Goal: Task Accomplishment & Management: Use online tool/utility

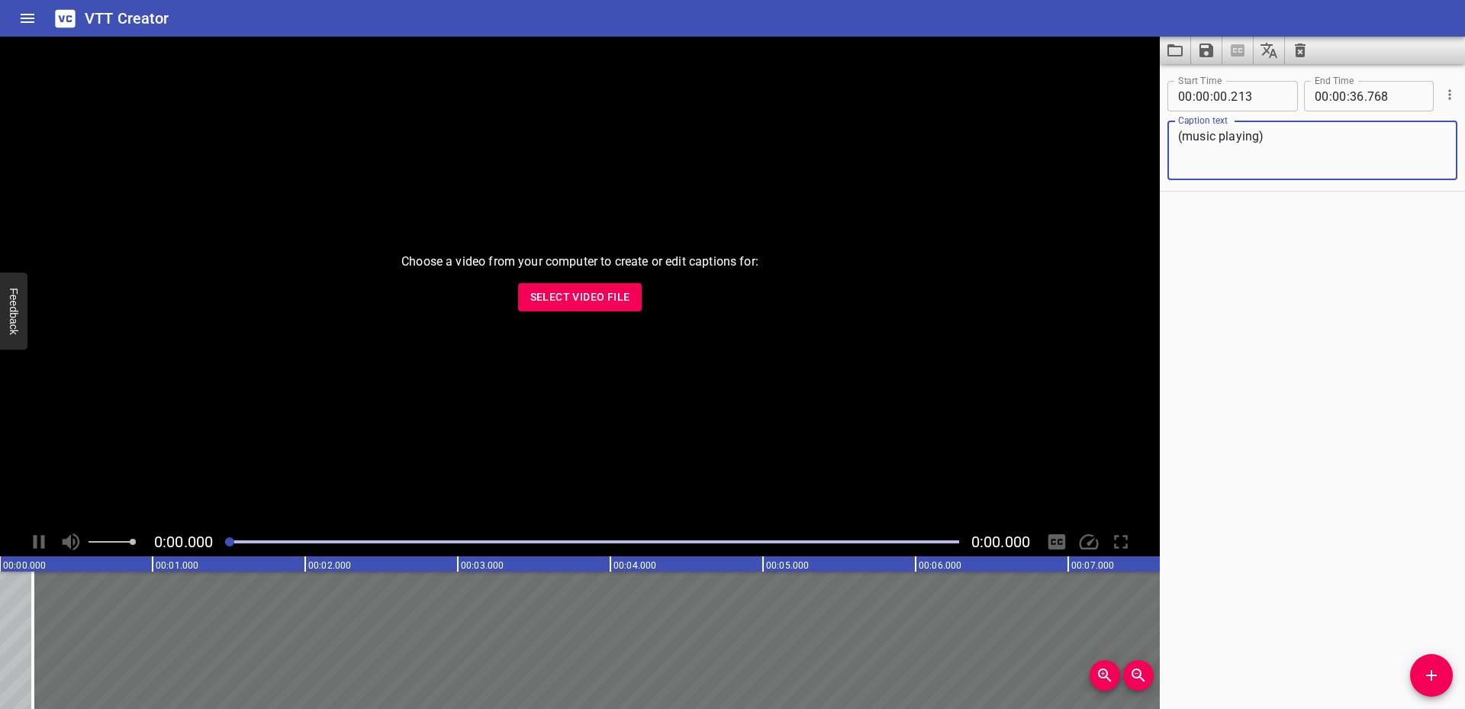
click at [547, 295] on span "Select Video File" at bounding box center [580, 297] width 100 height 19
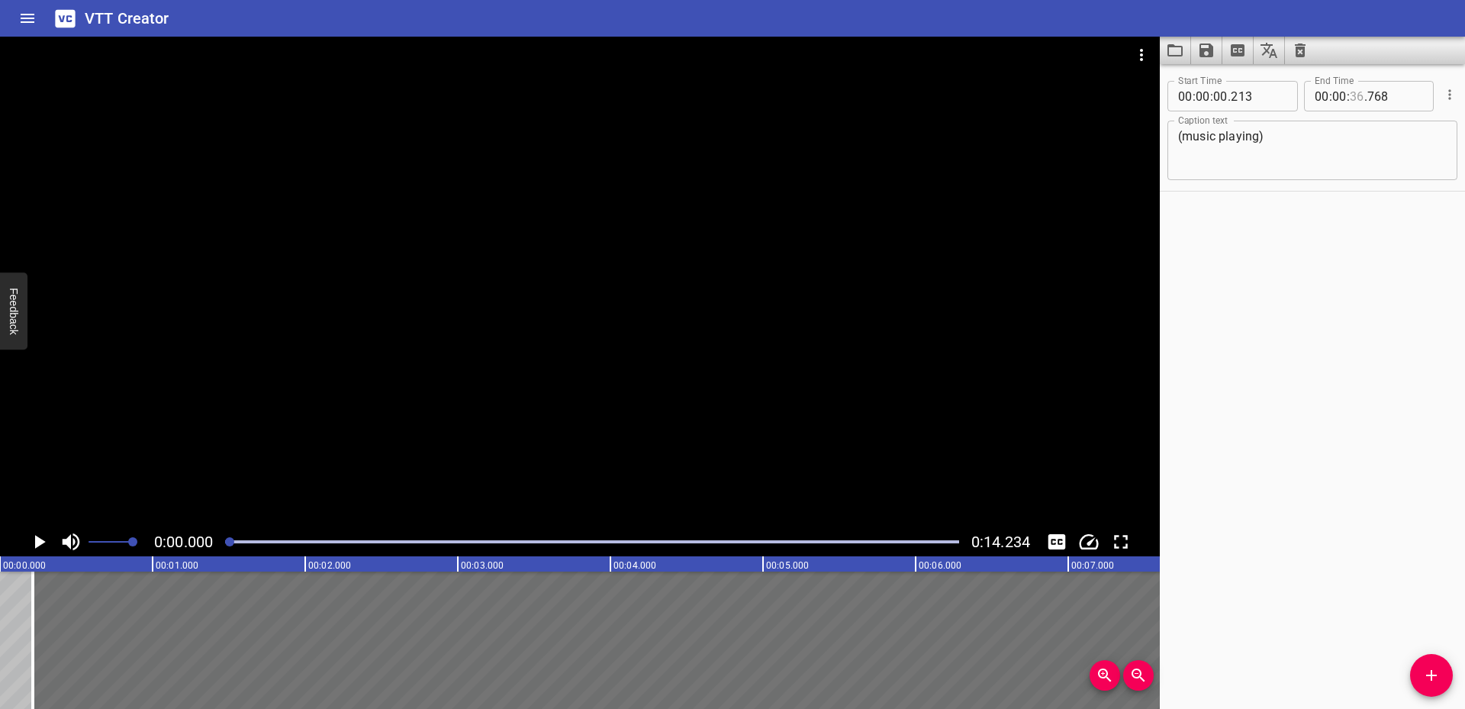
click at [1349, 95] on input "number" at bounding box center [1356, 96] width 14 height 31
type input "14"
type input "768"
click at [931, 542] on div "Play progress" at bounding box center [592, 541] width 734 height 3
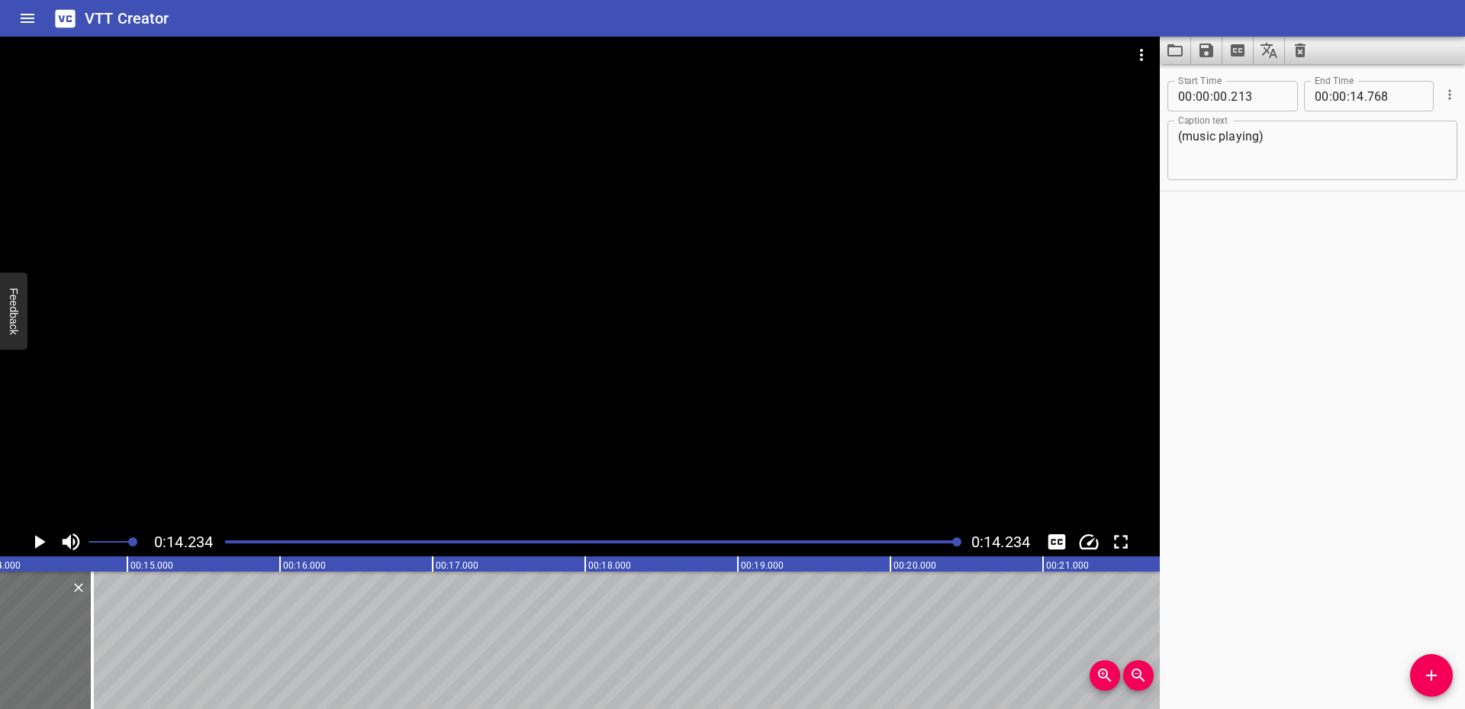
scroll to position [0, 2172]
click at [1352, 100] on input "number" at bounding box center [1356, 96] width 14 height 31
type input "13"
type input "768"
click at [896, 536] on div at bounding box center [592, 541] width 752 height 21
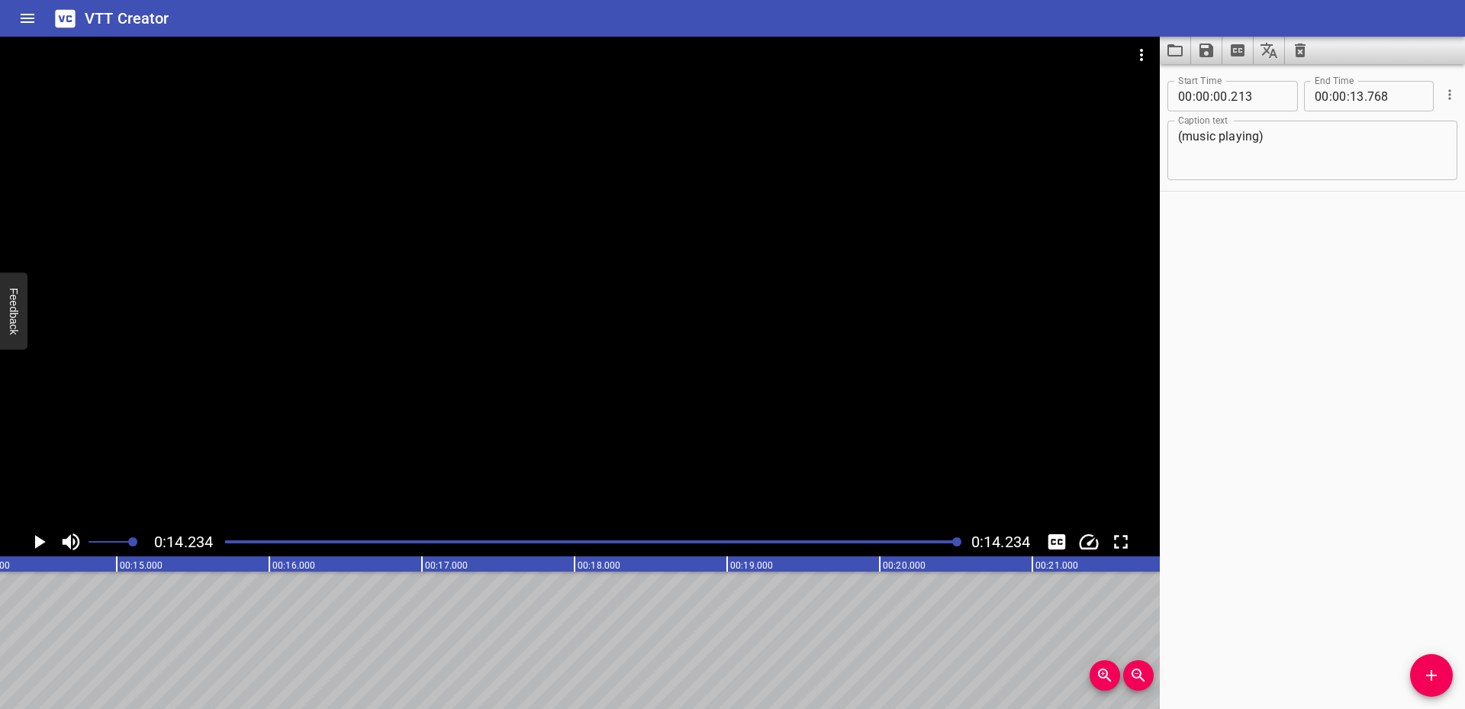
click at [808, 541] on div "Play progress" at bounding box center [592, 541] width 734 height 3
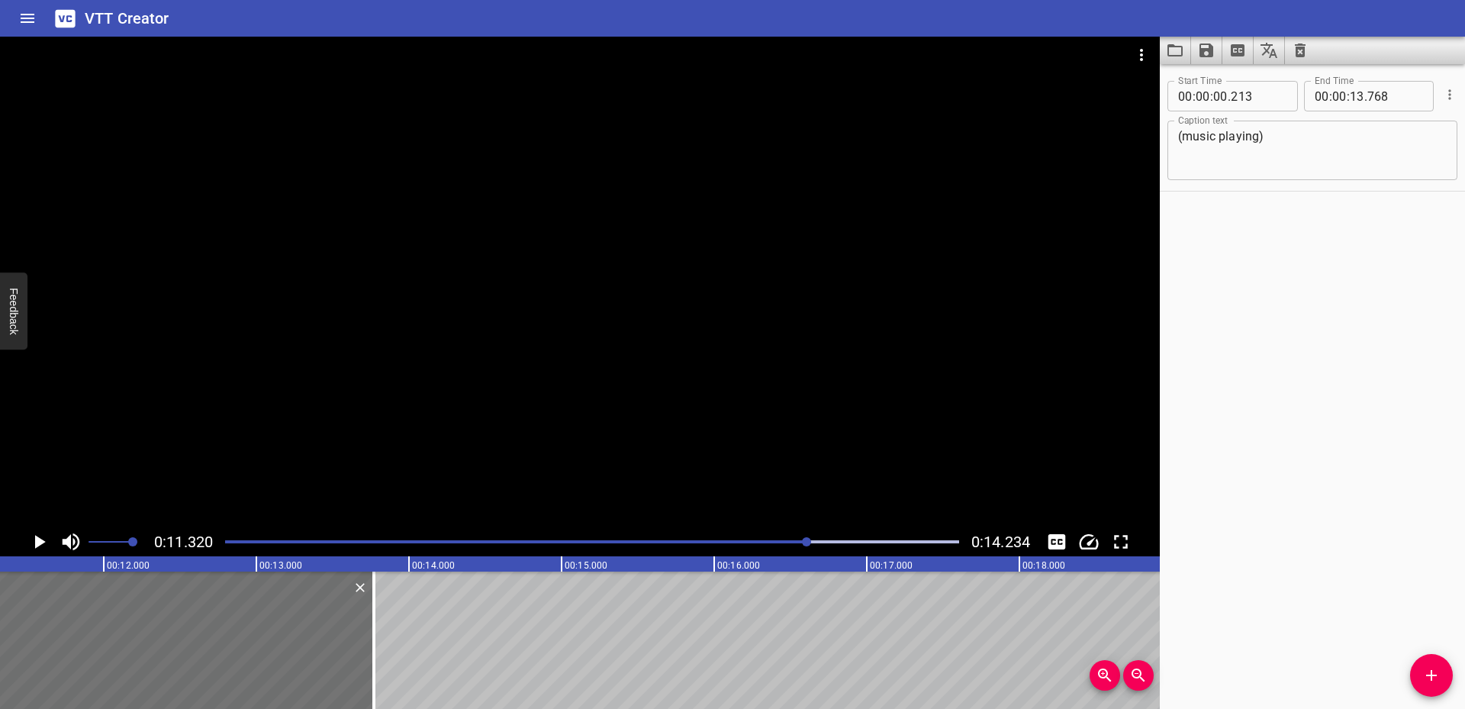
click at [670, 549] on div at bounding box center [592, 541] width 752 height 21
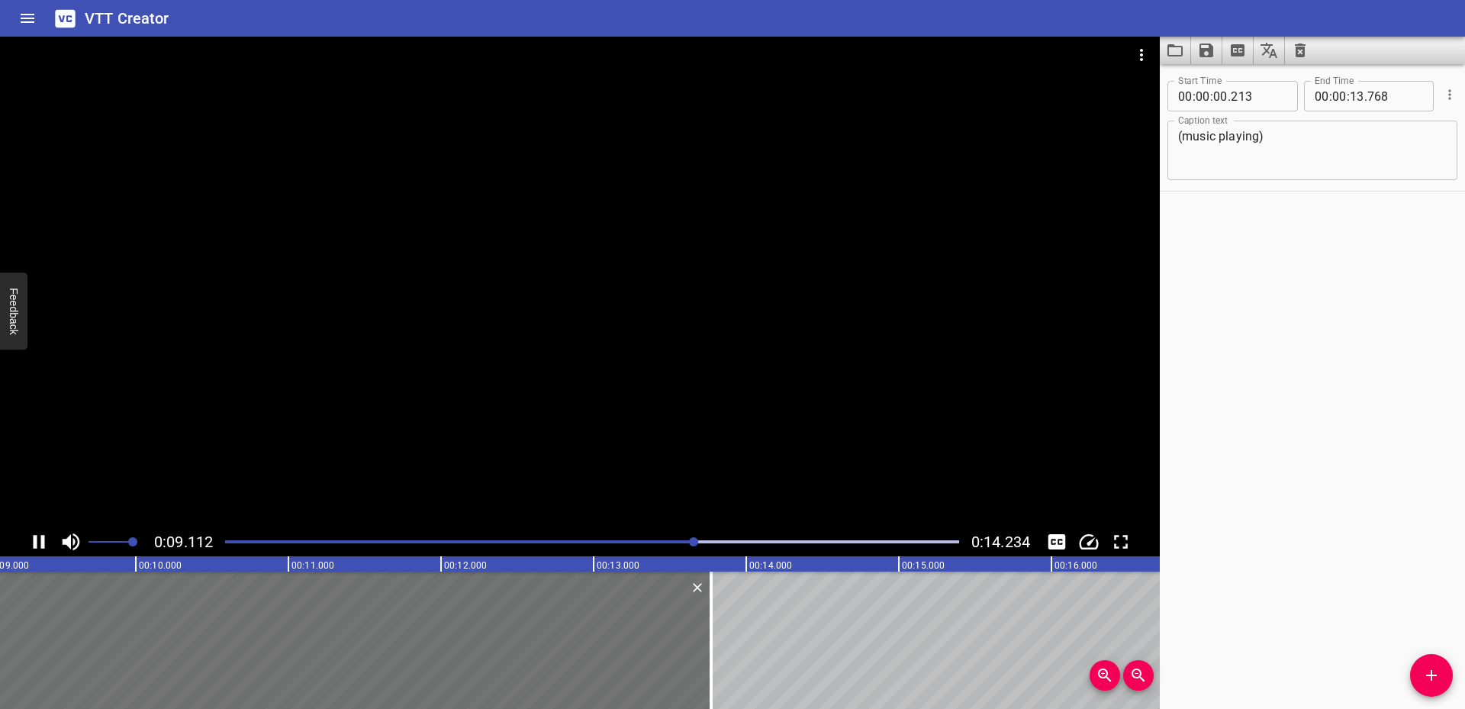
click at [878, 541] on div "Play progress" at bounding box center [592, 541] width 734 height 3
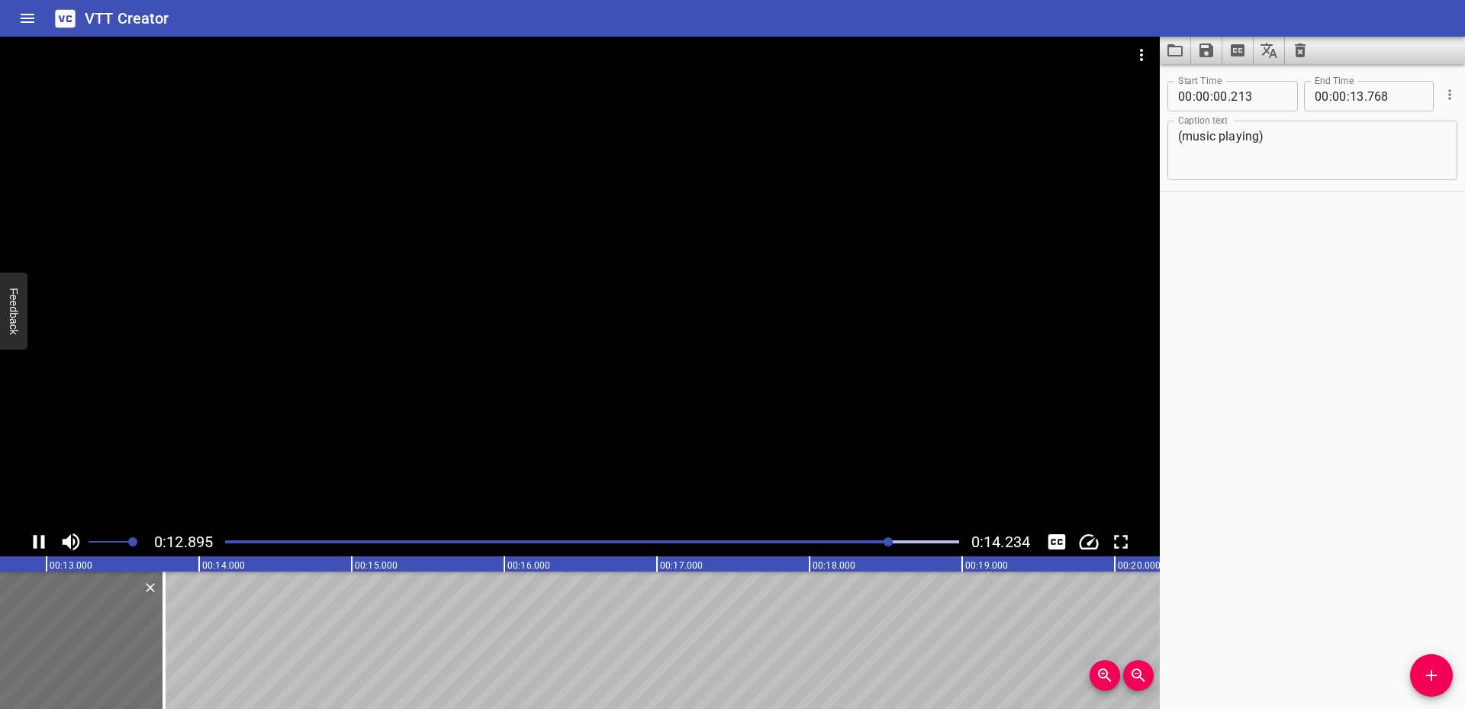
click at [939, 538] on div at bounding box center [592, 541] width 752 height 21
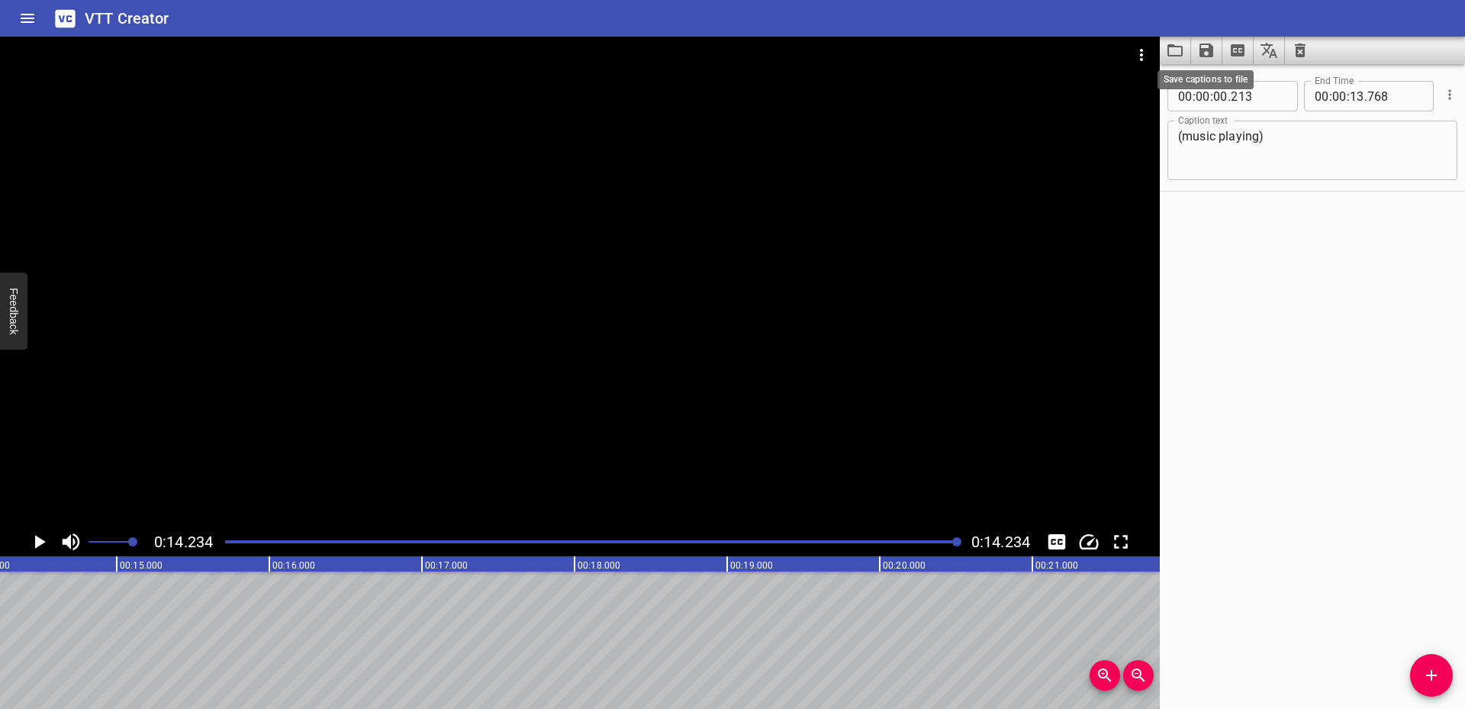
click at [1204, 56] on icon "Save captions to file" at bounding box center [1206, 50] width 14 height 14
click at [1211, 80] on li "Save to VTT file" at bounding box center [1247, 83] width 112 height 27
click at [1284, 333] on div "Start Time 00 : 00 : 00 . 213 Start Time End Time 00 : 00 : 13 . 768 End Time C…" at bounding box center [1311, 386] width 305 height 645
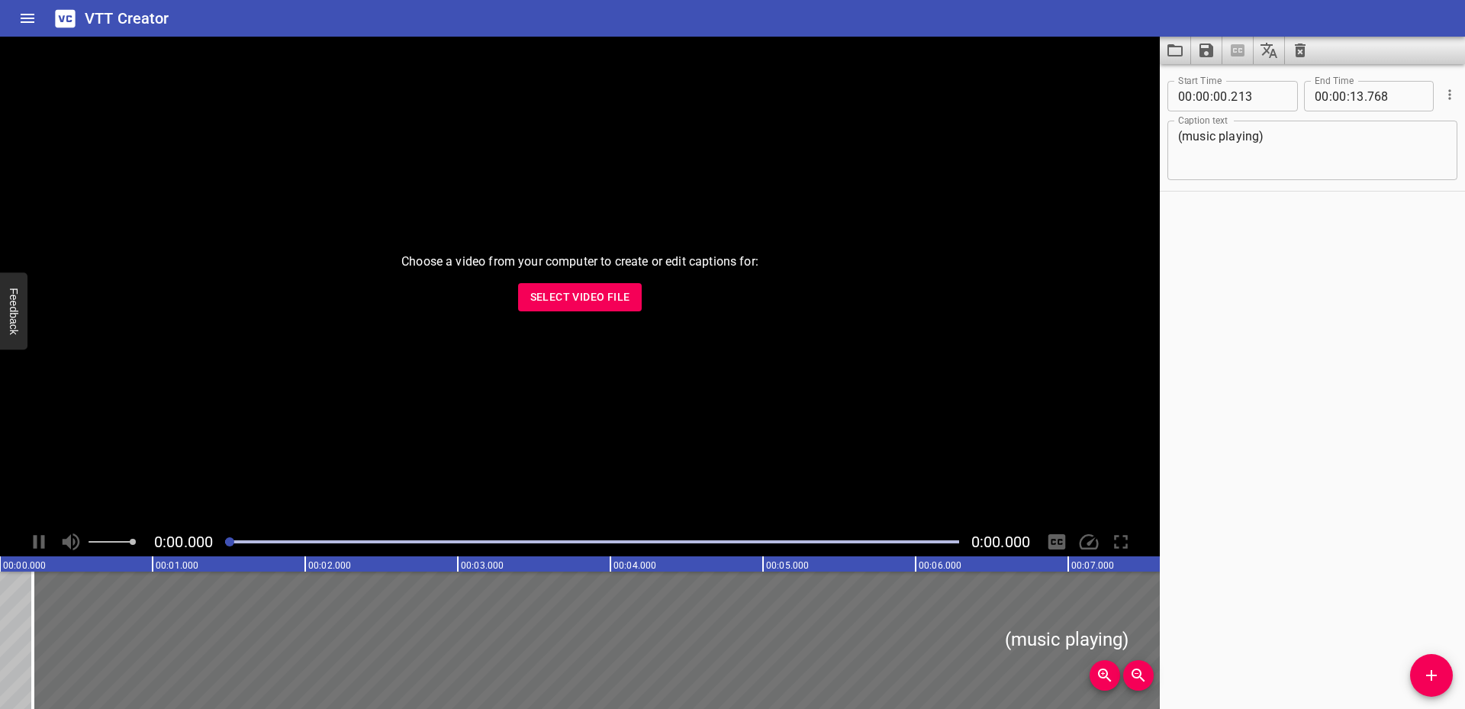
click at [579, 282] on div "Choose a video from your computer to create or edit captions for: Select Video …" at bounding box center [579, 282] width 1159 height 490
click at [580, 295] on span "Select Video File" at bounding box center [580, 297] width 100 height 19
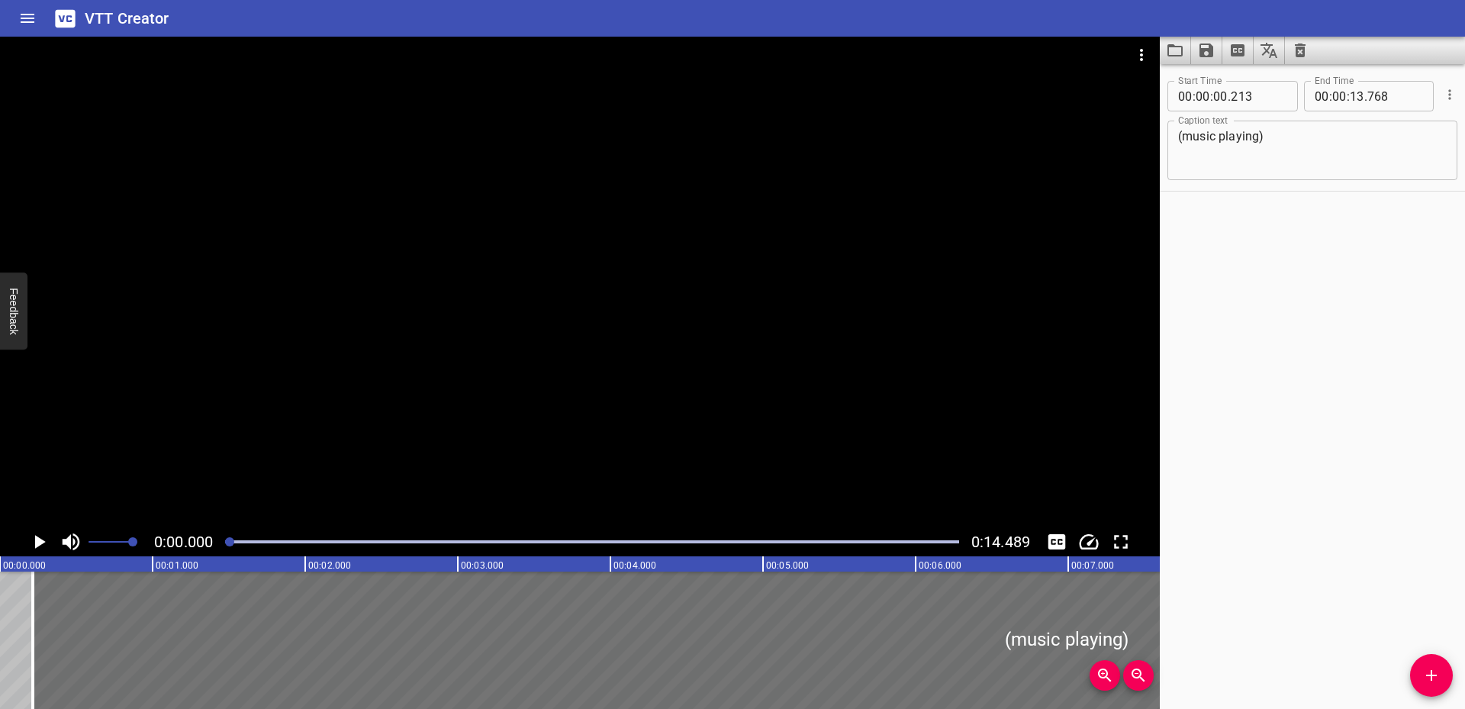
click at [42, 545] on icon "Play/Pause" at bounding box center [38, 541] width 23 height 23
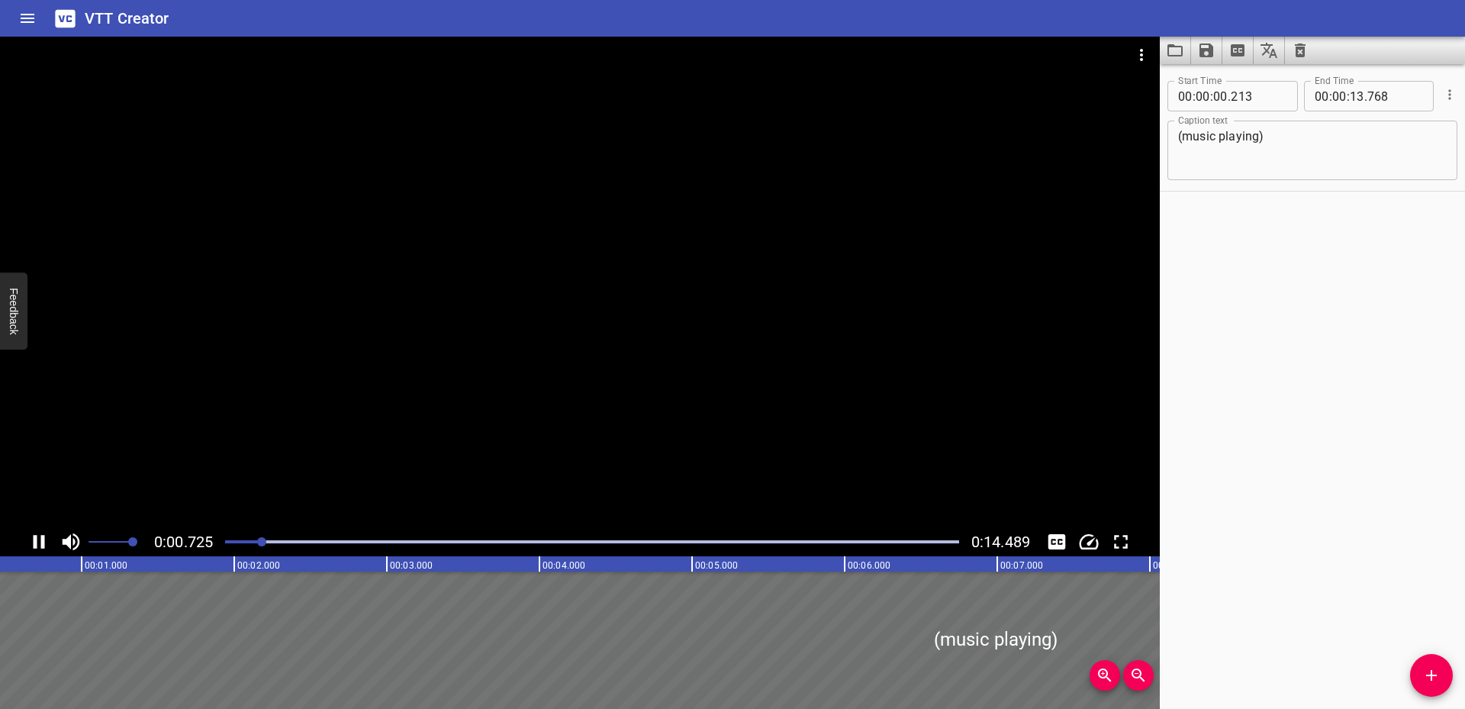
click at [928, 541] on div "Play progress" at bounding box center [592, 541] width 734 height 3
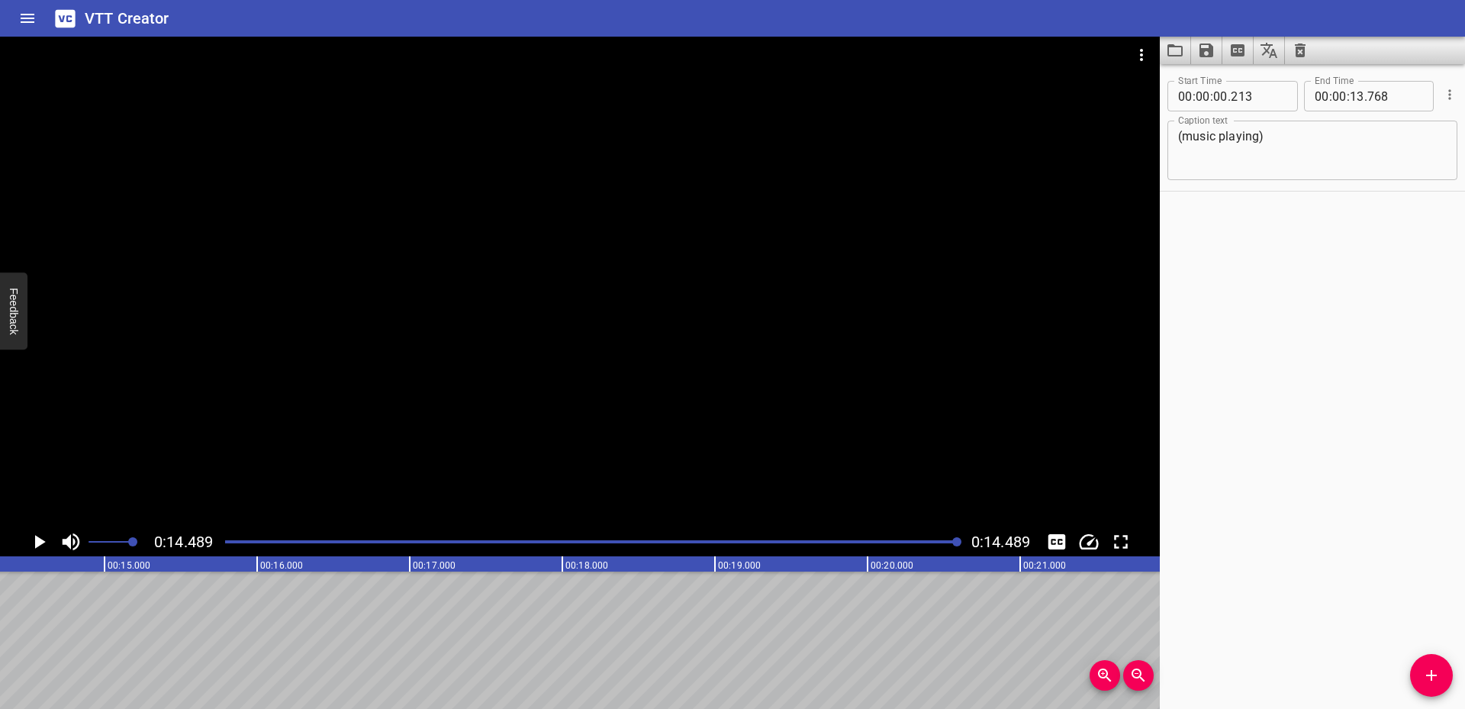
scroll to position [0, 2211]
click at [1210, 54] on icon "Save captions to file" at bounding box center [1206, 50] width 14 height 14
click at [1243, 85] on li "Save to VTT file" at bounding box center [1247, 83] width 112 height 27
click at [1217, 293] on div "Start Time 00 : 00 : 00 . 213 Start Time End Time 00 : 00 : 13 . 768 End Time C…" at bounding box center [1311, 386] width 305 height 645
click at [240, 541] on div "Play progress" at bounding box center [592, 541] width 734 height 3
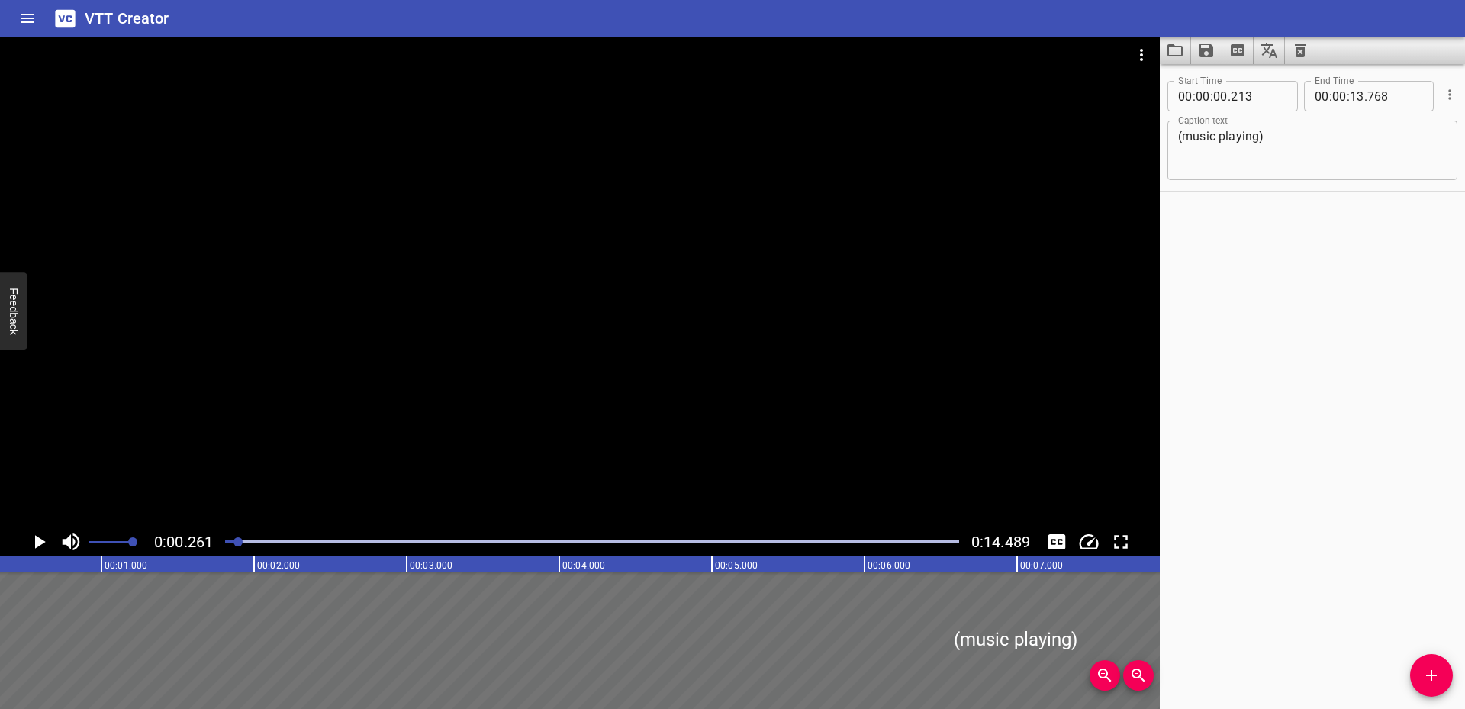
scroll to position [0, 40]
